Goal: Task Accomplishment & Management: Manage account settings

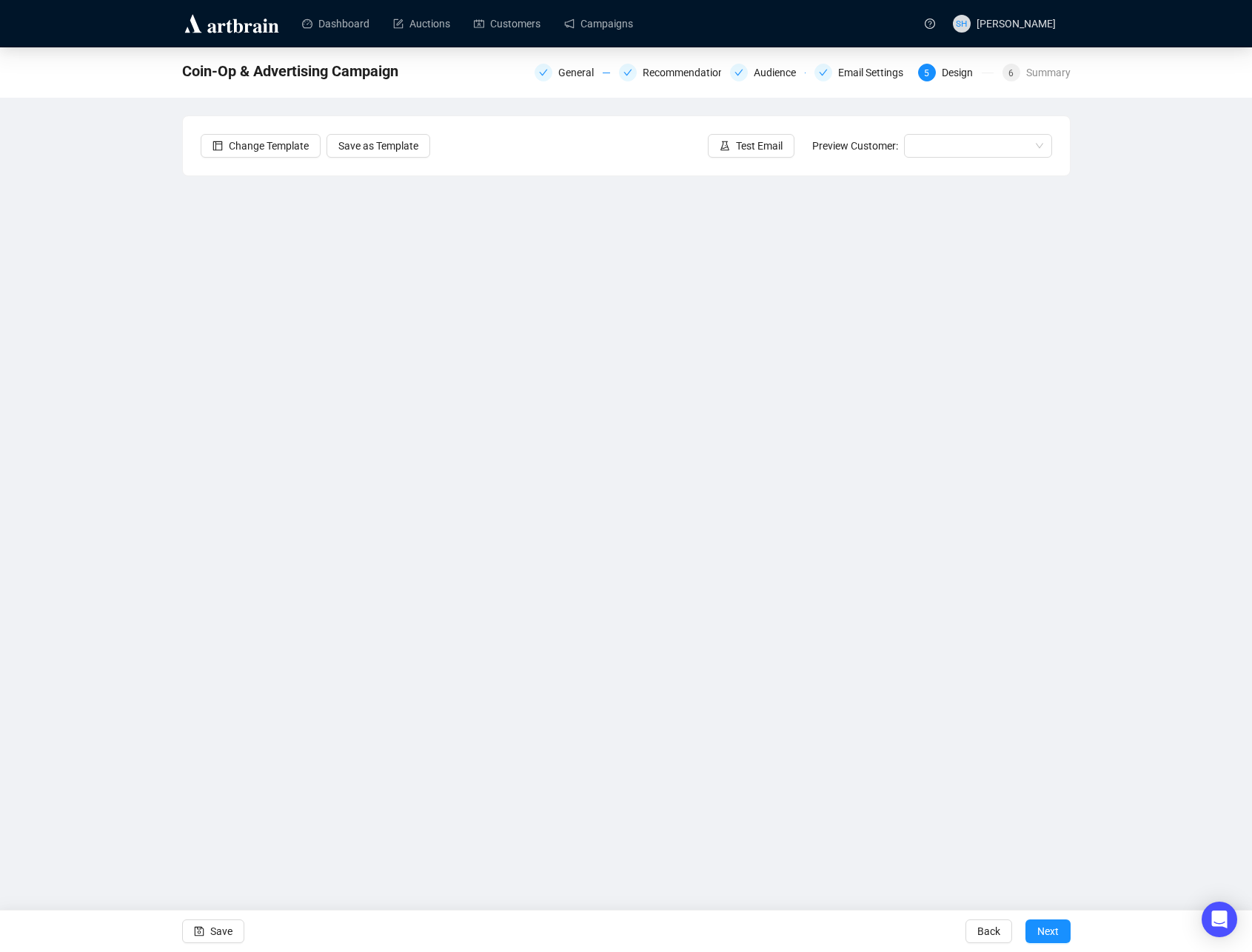
click at [752, 171] on div "Change Template Save as Template Test Email Preview Customer:" at bounding box center [626, 146] width 887 height 59
click at [210, 927] on span "Save" at bounding box center [221, 931] width 22 height 41
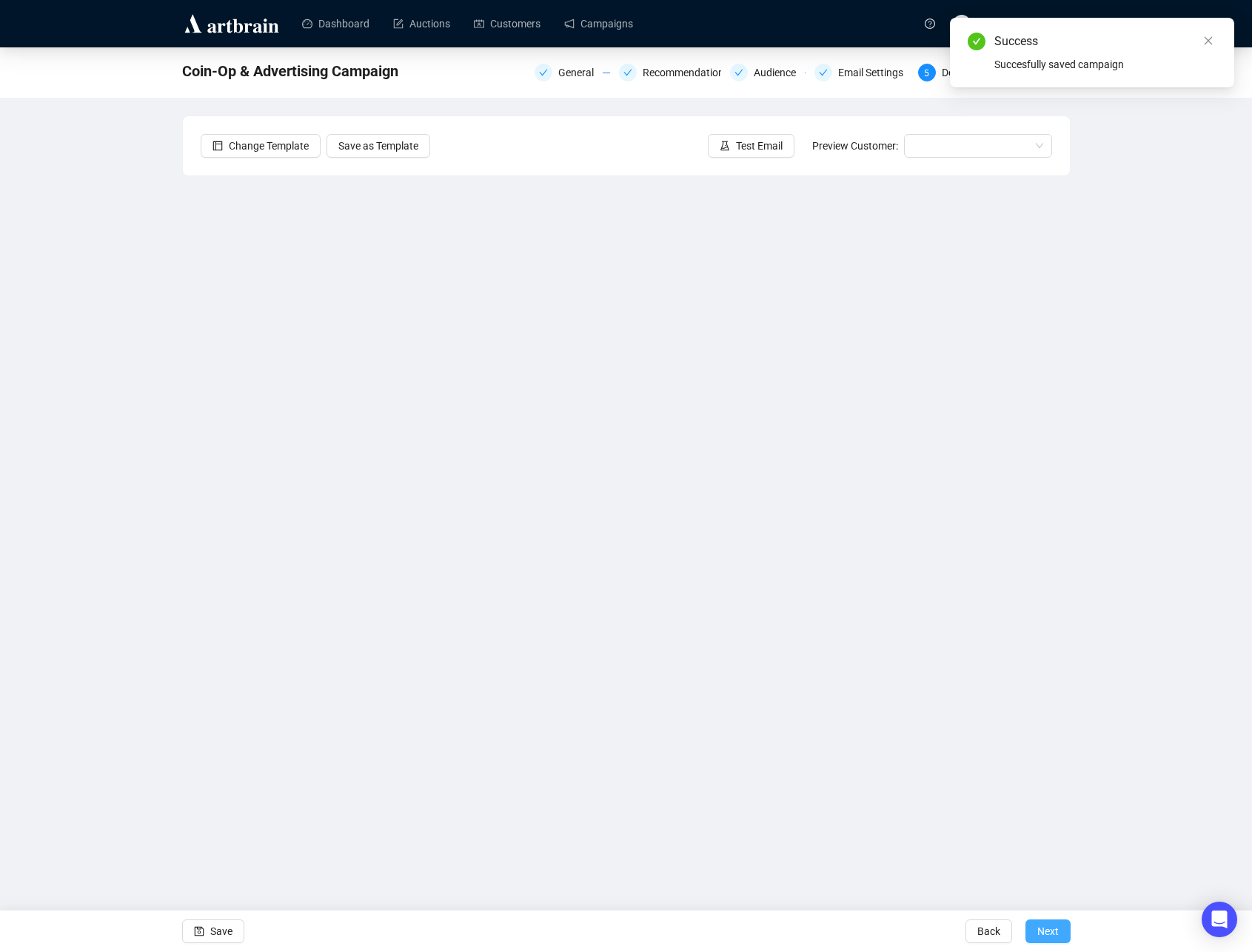
click at [1046, 929] on span "Next" at bounding box center [1048, 931] width 21 height 41
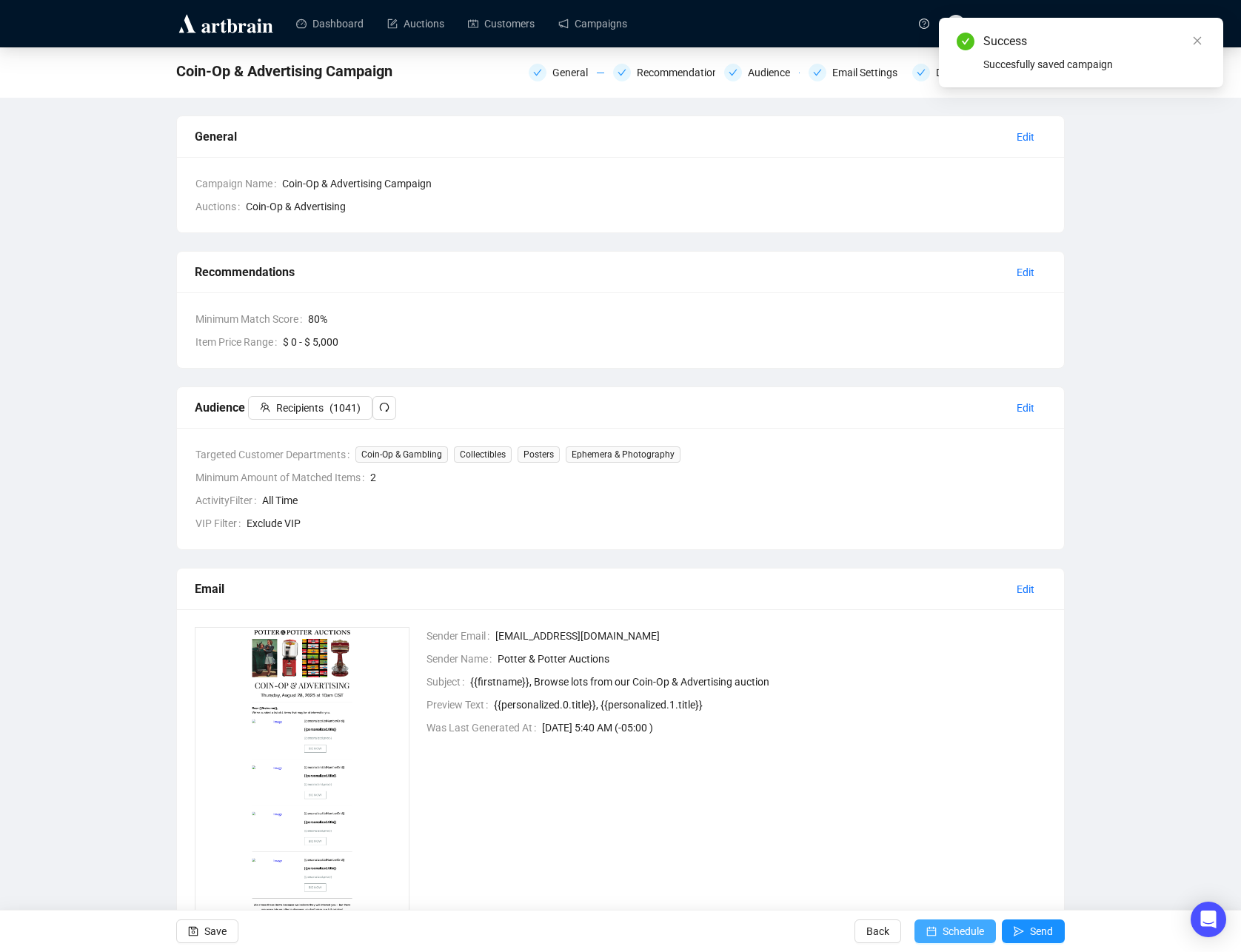
click at [942, 927] on span "Schedule" at bounding box center [963, 931] width 41 height 41
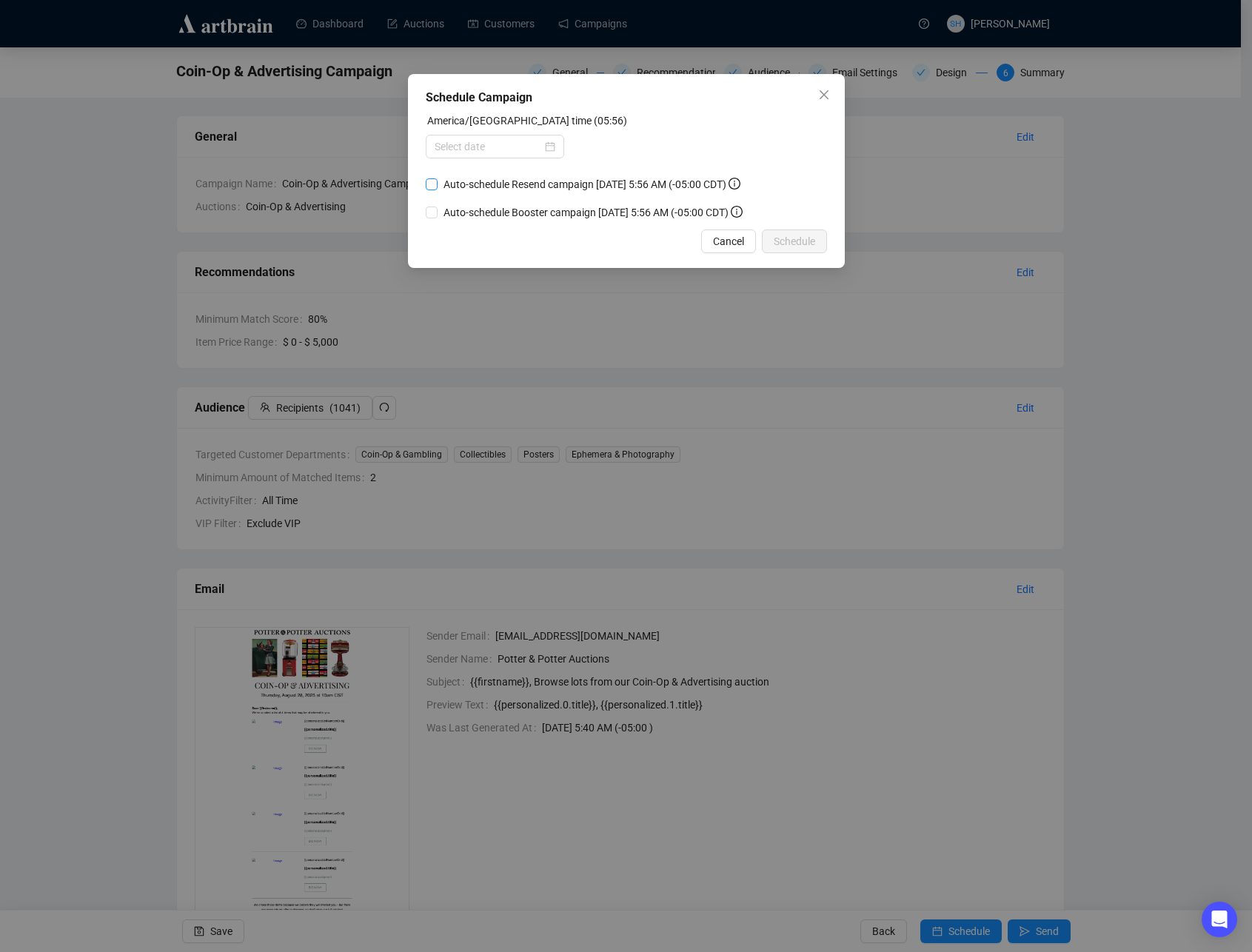
click at [431, 186] on input "Auto-schedule Resend campaign [DATE] 5:56 AM (-05:00 CDT)" at bounding box center [432, 184] width 12 height 12
checkbox input "true"
click at [432, 213] on input "Auto-schedule Booster campaign [DATE] 5:56 AM (-05:00 CDT)" at bounding box center [432, 212] width 12 height 12
checkbox input "true"
click at [452, 148] on input at bounding box center [488, 146] width 108 height 16
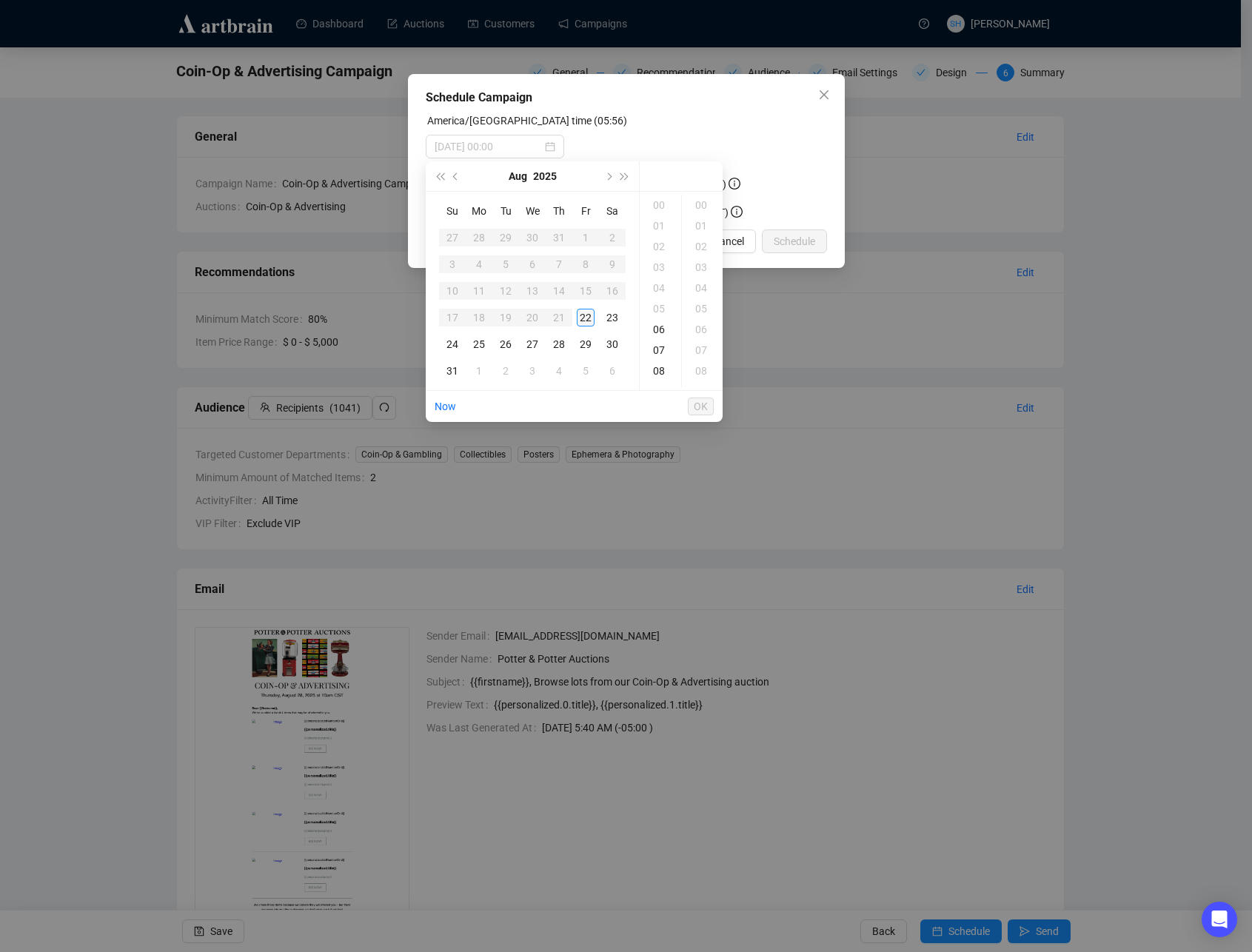
click at [585, 317] on div "22" at bounding box center [585, 318] width 18 height 18
click at [658, 289] on div "10" at bounding box center [660, 288] width 35 height 21
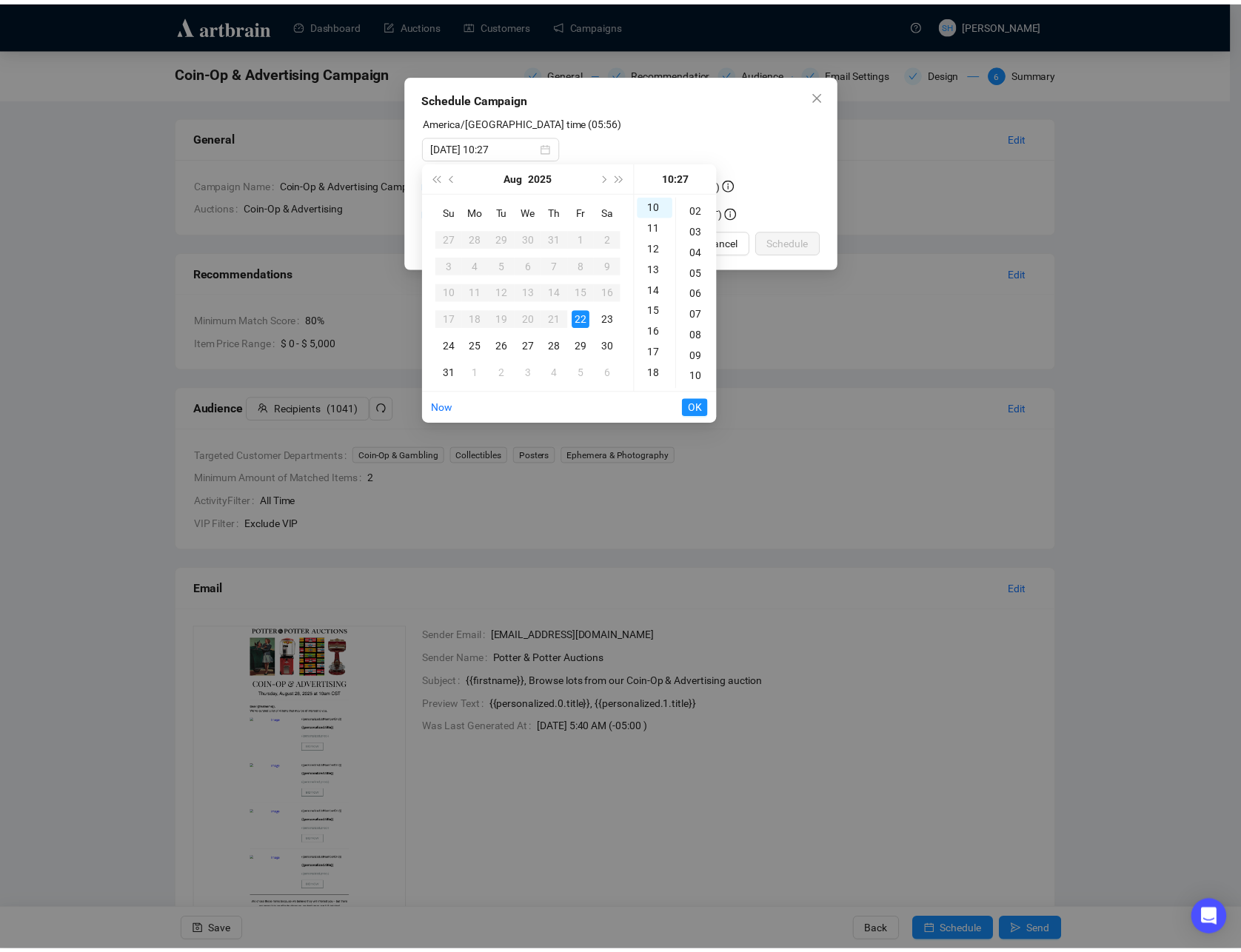
scroll to position [0, 0]
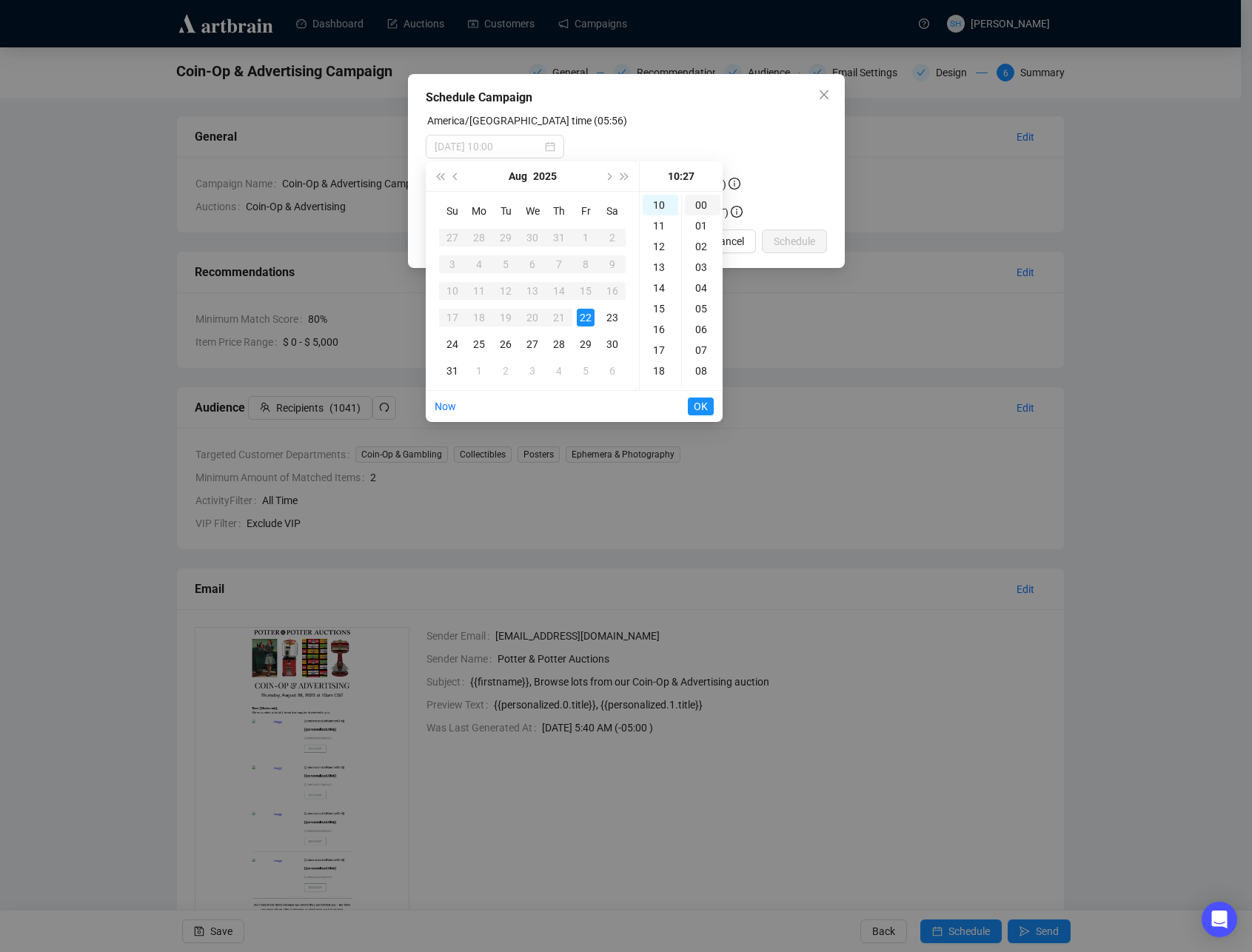
click at [705, 204] on div "00" at bounding box center [702, 205] width 35 height 21
type input "[DATE] 10:00"
click at [698, 405] on span "OK" at bounding box center [700, 406] width 14 height 28
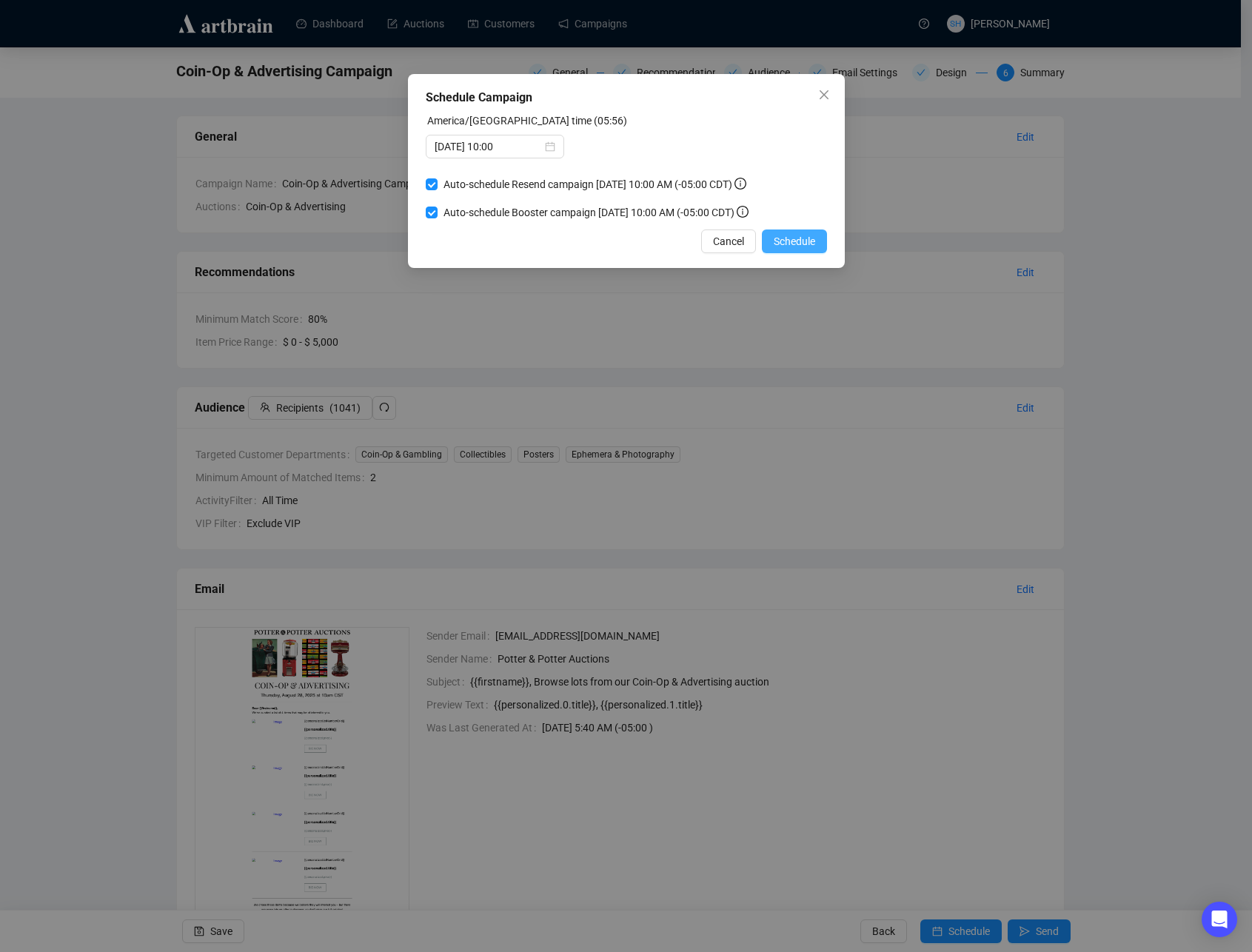
click at [780, 238] on span "Schedule" at bounding box center [794, 242] width 41 height 16
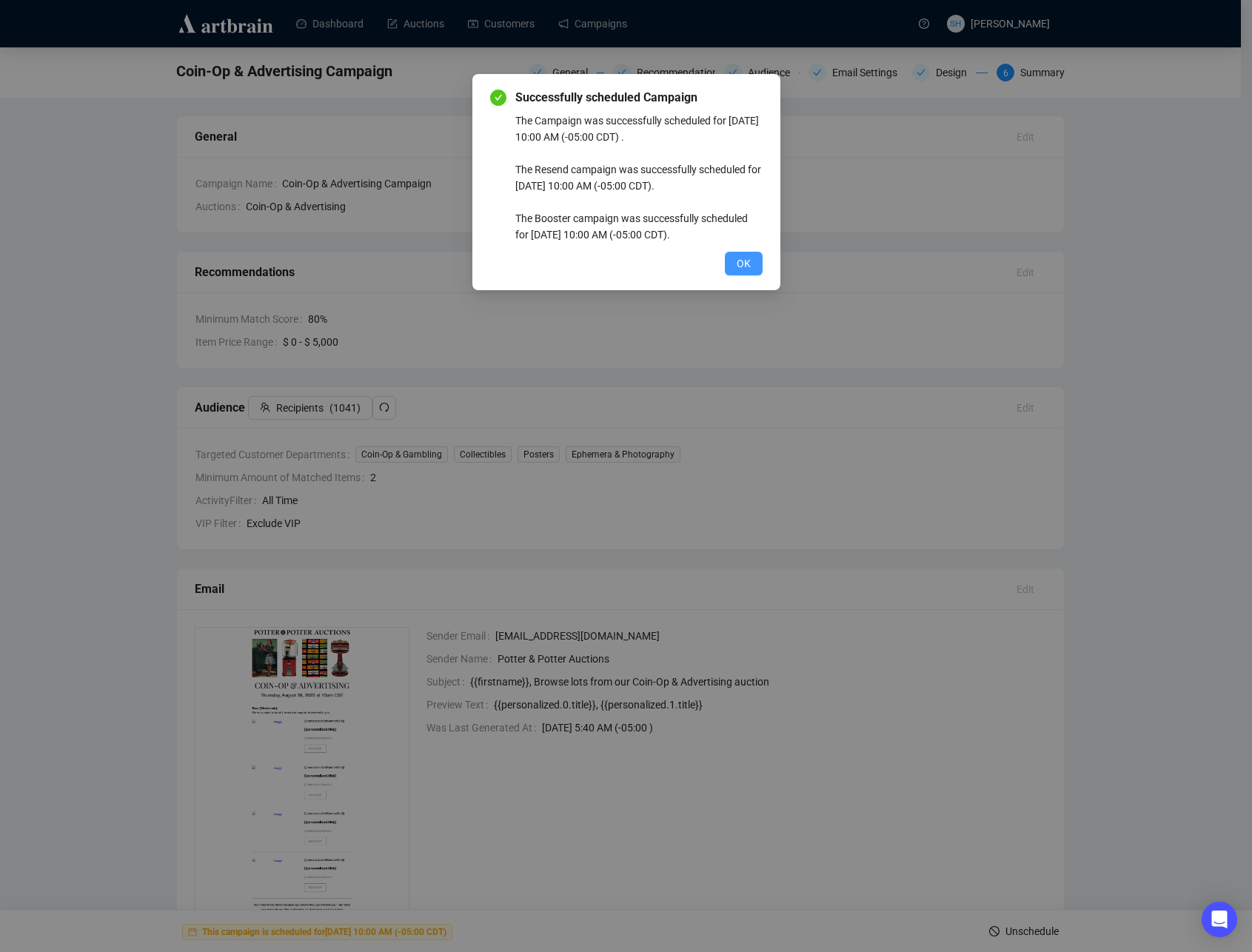
click at [743, 264] on span "OK" at bounding box center [743, 264] width 14 height 16
